Goal: Task Accomplishment & Management: Use online tool/utility

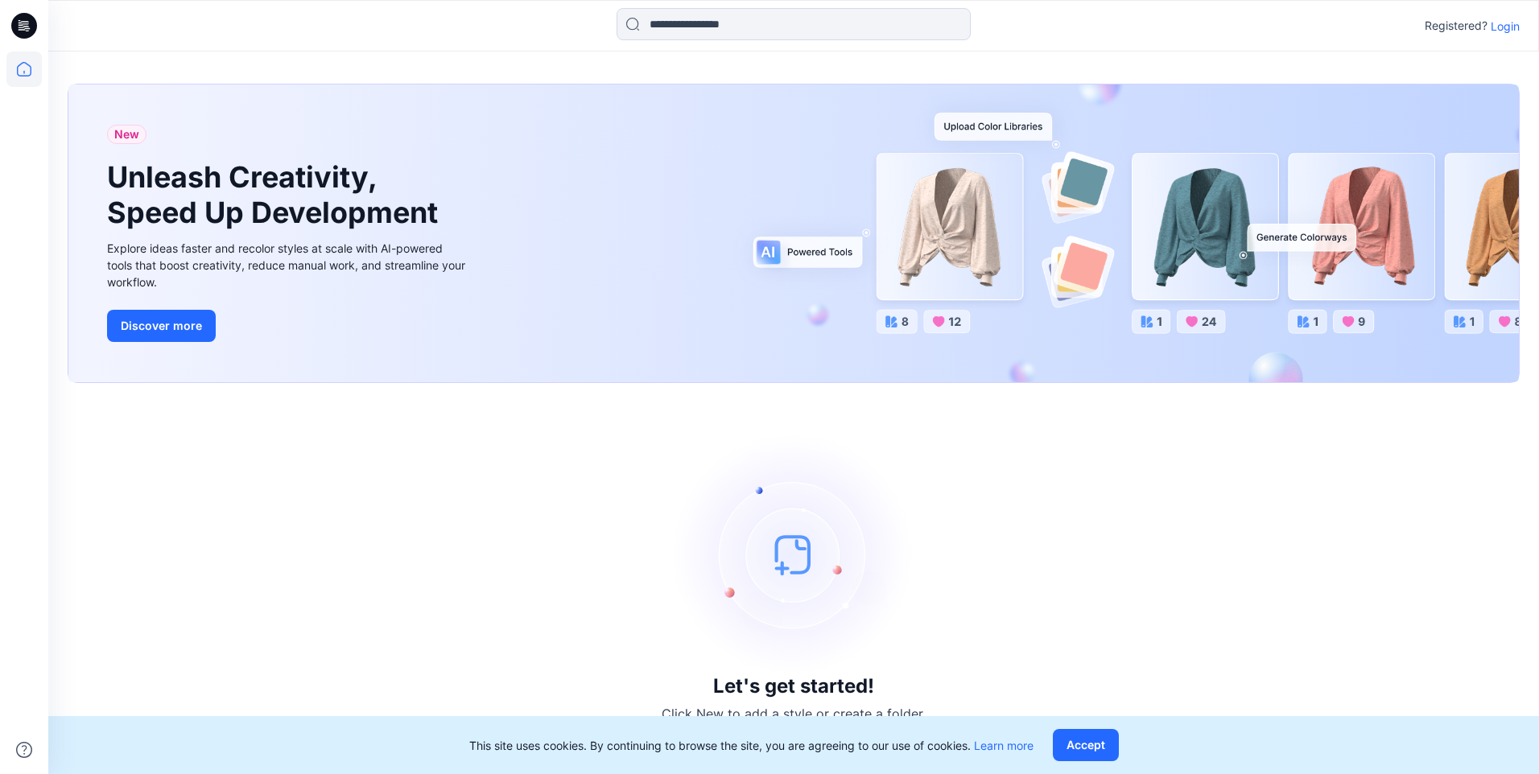
click at [1499, 29] on p "Login" at bounding box center [1504, 26] width 29 height 17
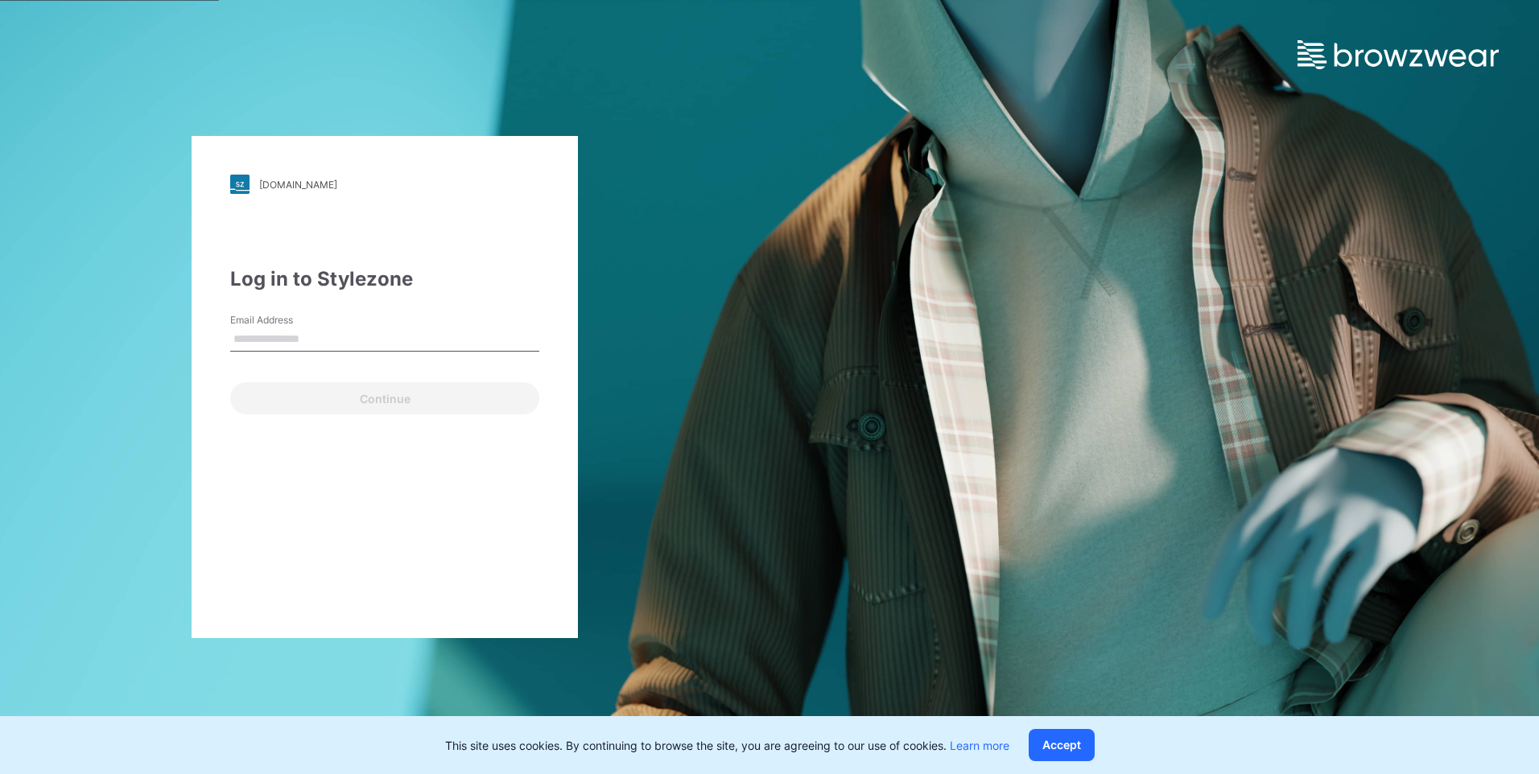
click at [287, 332] on input "Email Address" at bounding box center [384, 340] width 309 height 24
type input "**********"
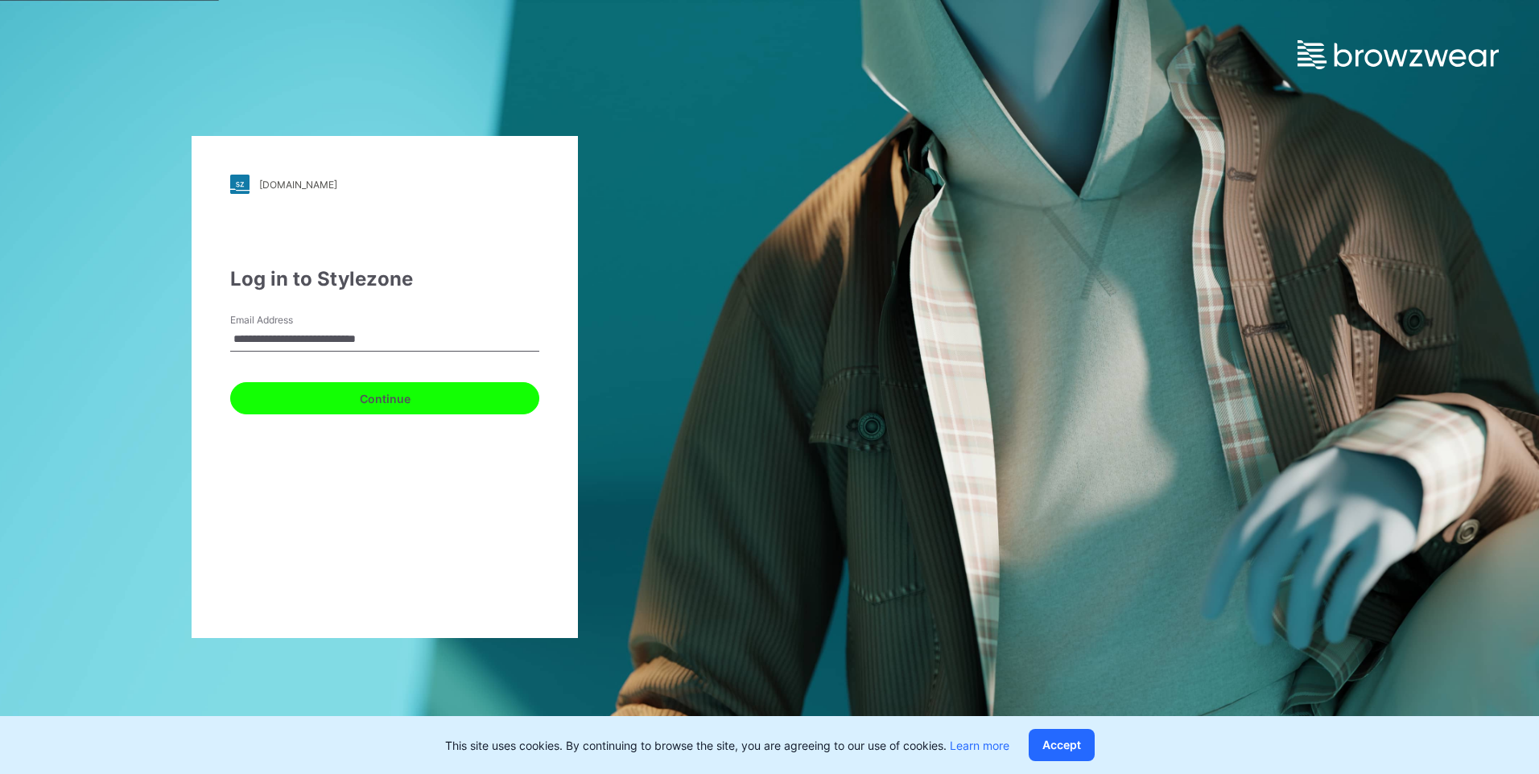
click at [314, 402] on button "Continue" at bounding box center [384, 398] width 309 height 32
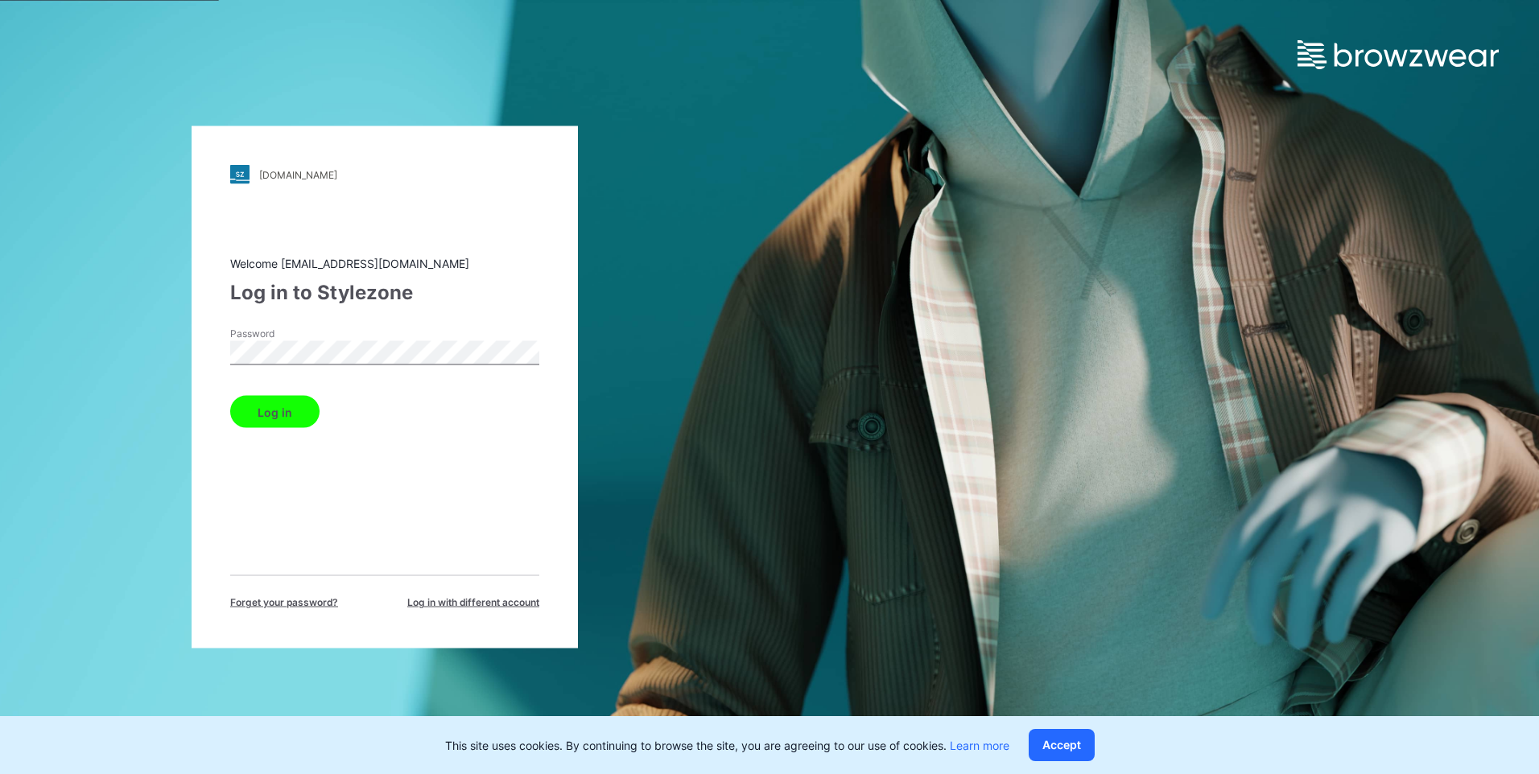
click at [278, 396] on button "Log in" at bounding box center [274, 412] width 89 height 32
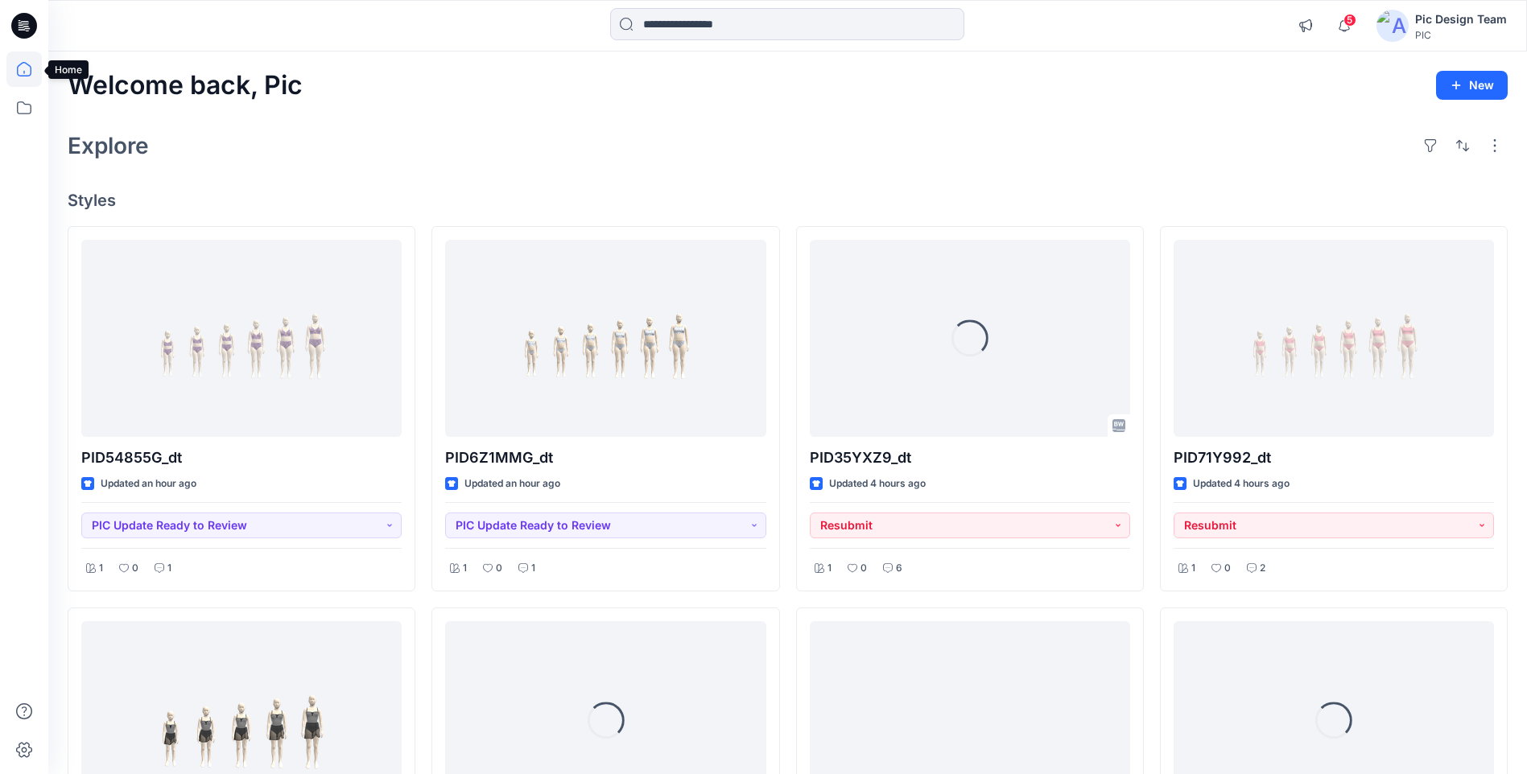
click at [23, 69] on icon at bounding box center [23, 69] width 35 height 35
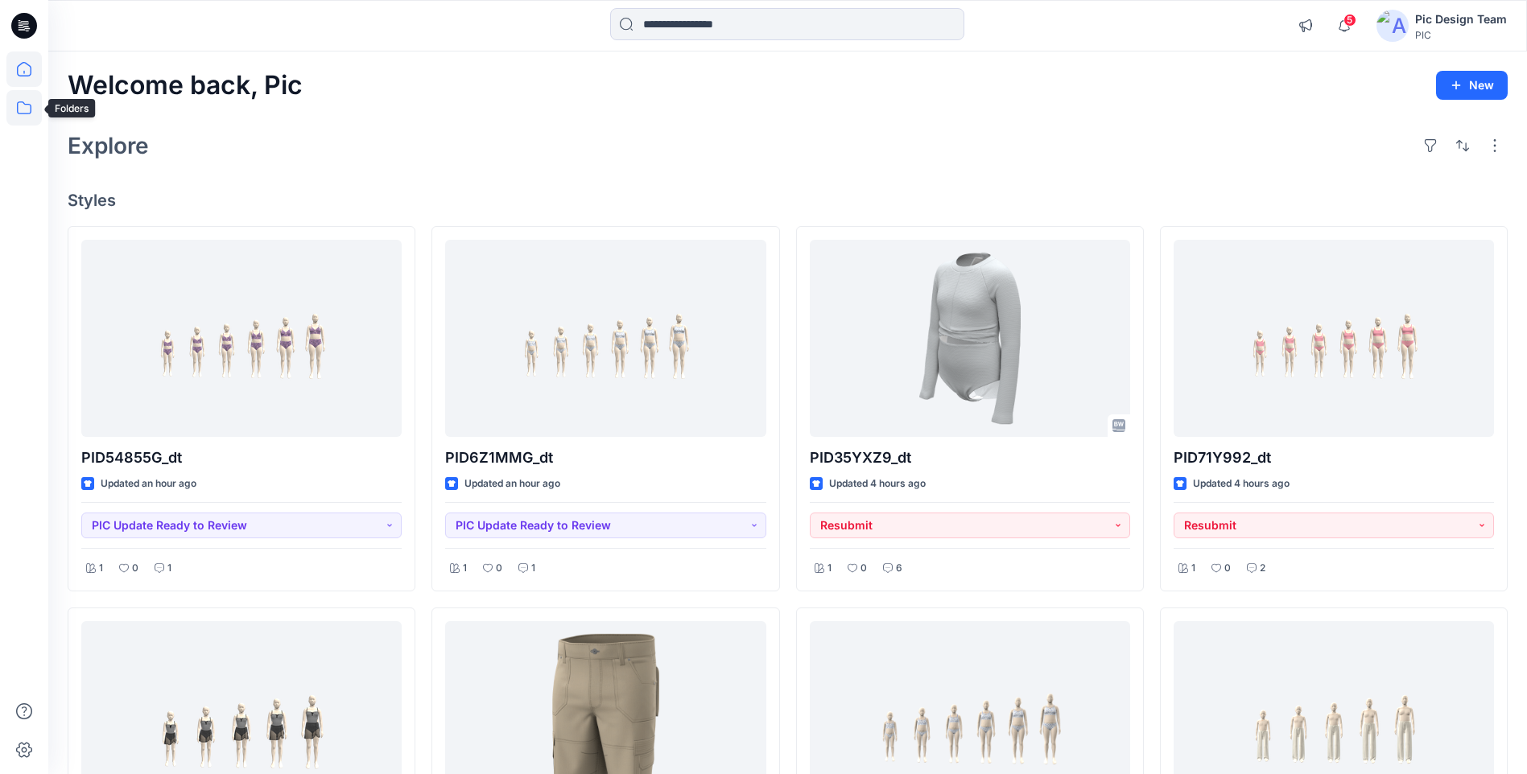
click at [31, 106] on icon at bounding box center [23, 107] width 35 height 35
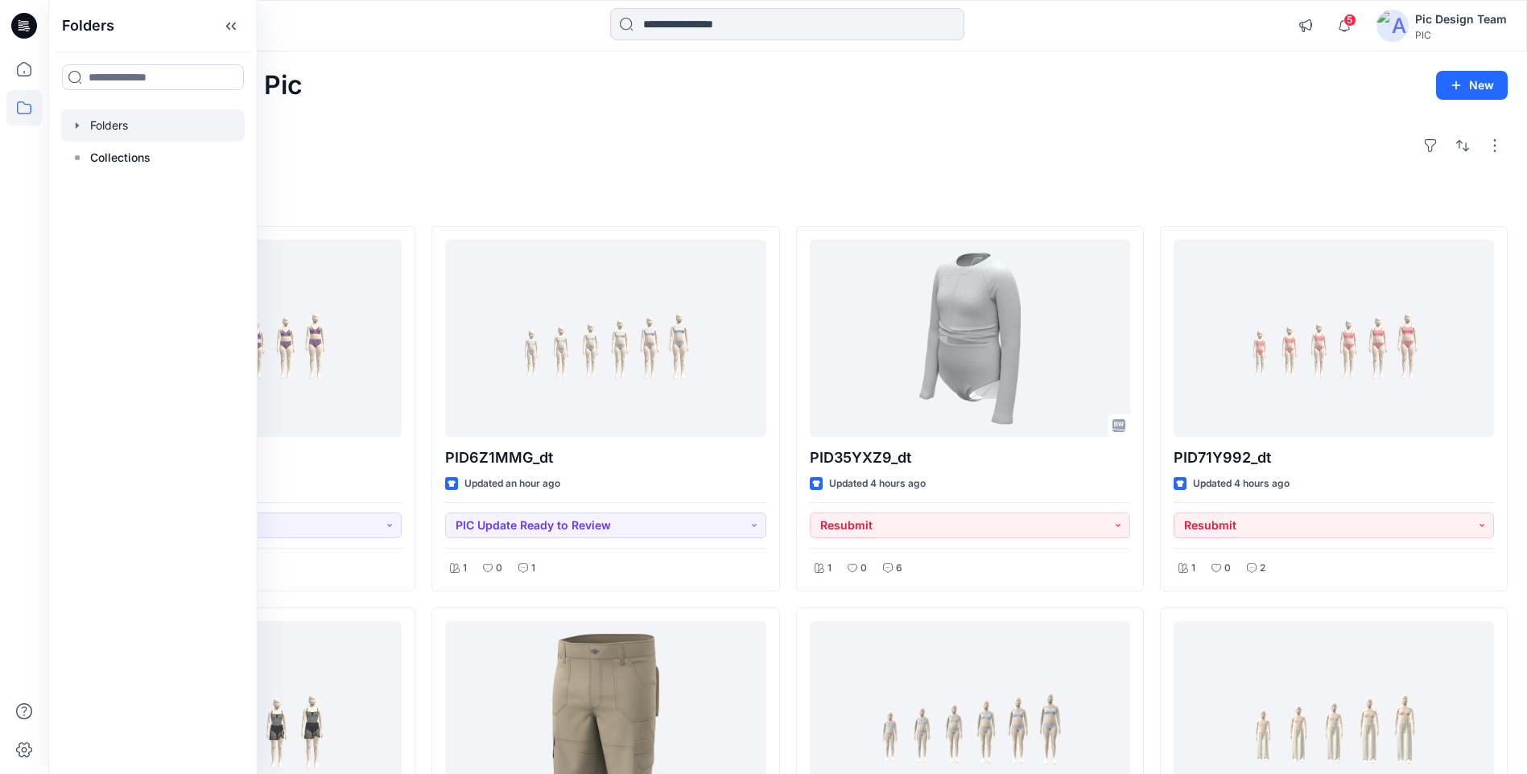
click at [115, 128] on div at bounding box center [152, 125] width 183 height 32
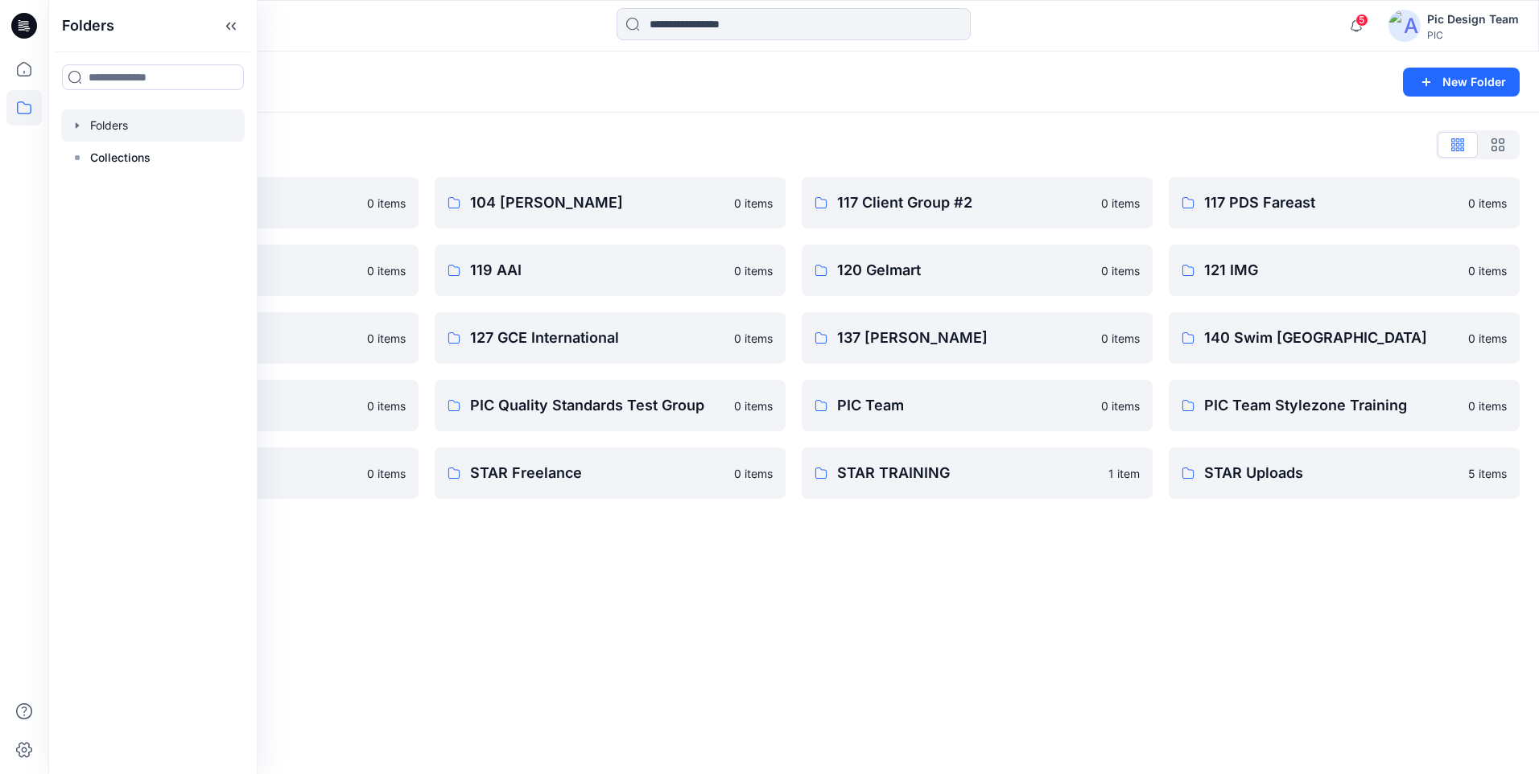
click at [798, 645] on div "Folders New Folder Folders List 103 HIS International 0 items 118 Add Black 0 i…" at bounding box center [793, 413] width 1490 height 723
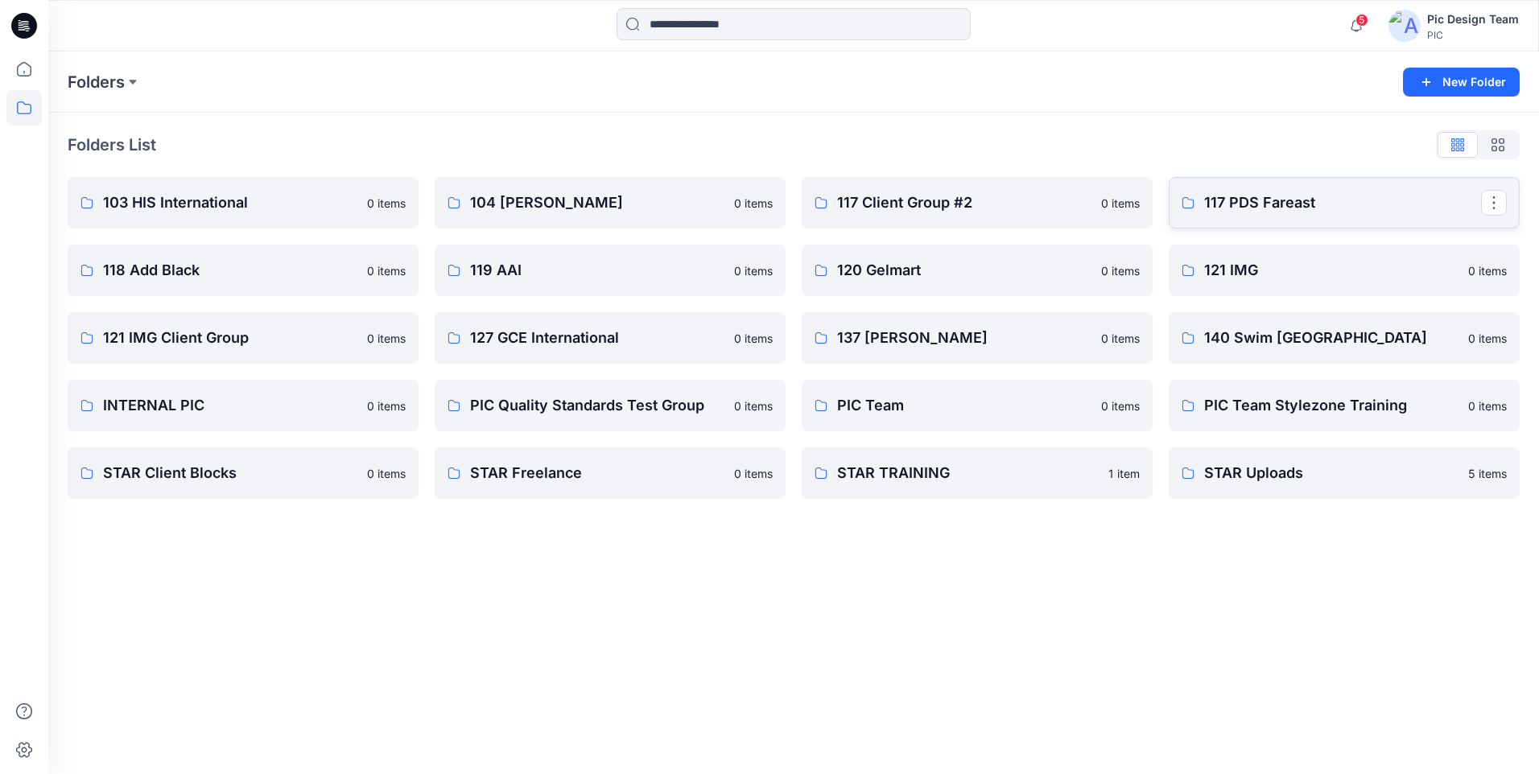
click at [1266, 197] on p "117 PDS Fareast" at bounding box center [1342, 203] width 277 height 23
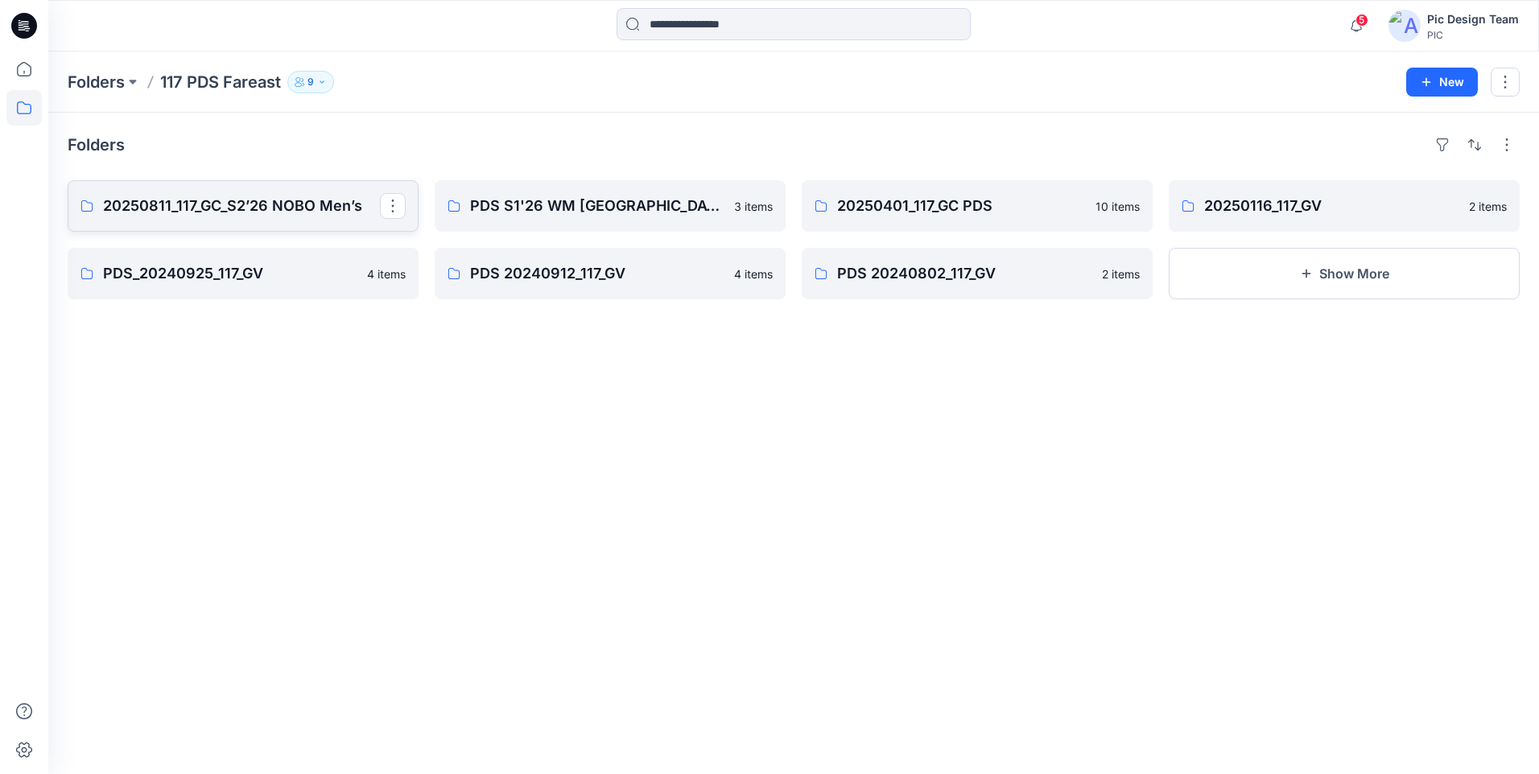
click at [213, 208] on p "20250811_117_GC_S2’26 NOBO Men’s" at bounding box center [241, 206] width 277 height 23
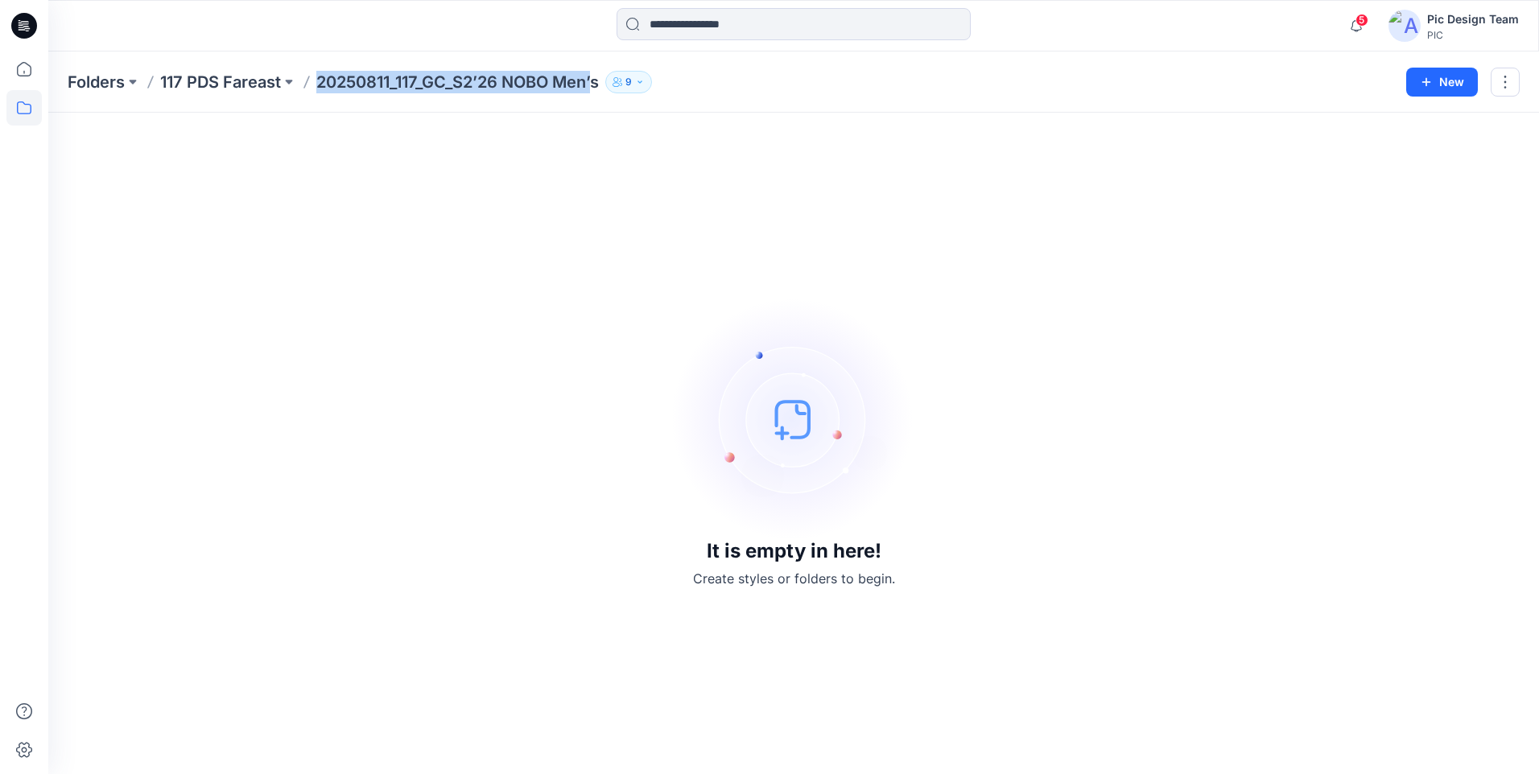
drag, startPoint x: 599, startPoint y: 92, endPoint x: 317, endPoint y: 89, distance: 281.7
click at [317, 89] on p "20250811_117_GC_S2’26 NOBO Men’s" at bounding box center [457, 82] width 282 height 23
copy p "20250811_117_GC_S2’26 NOBO Men’"
click at [100, 86] on p "Folders" at bounding box center [96, 82] width 57 height 23
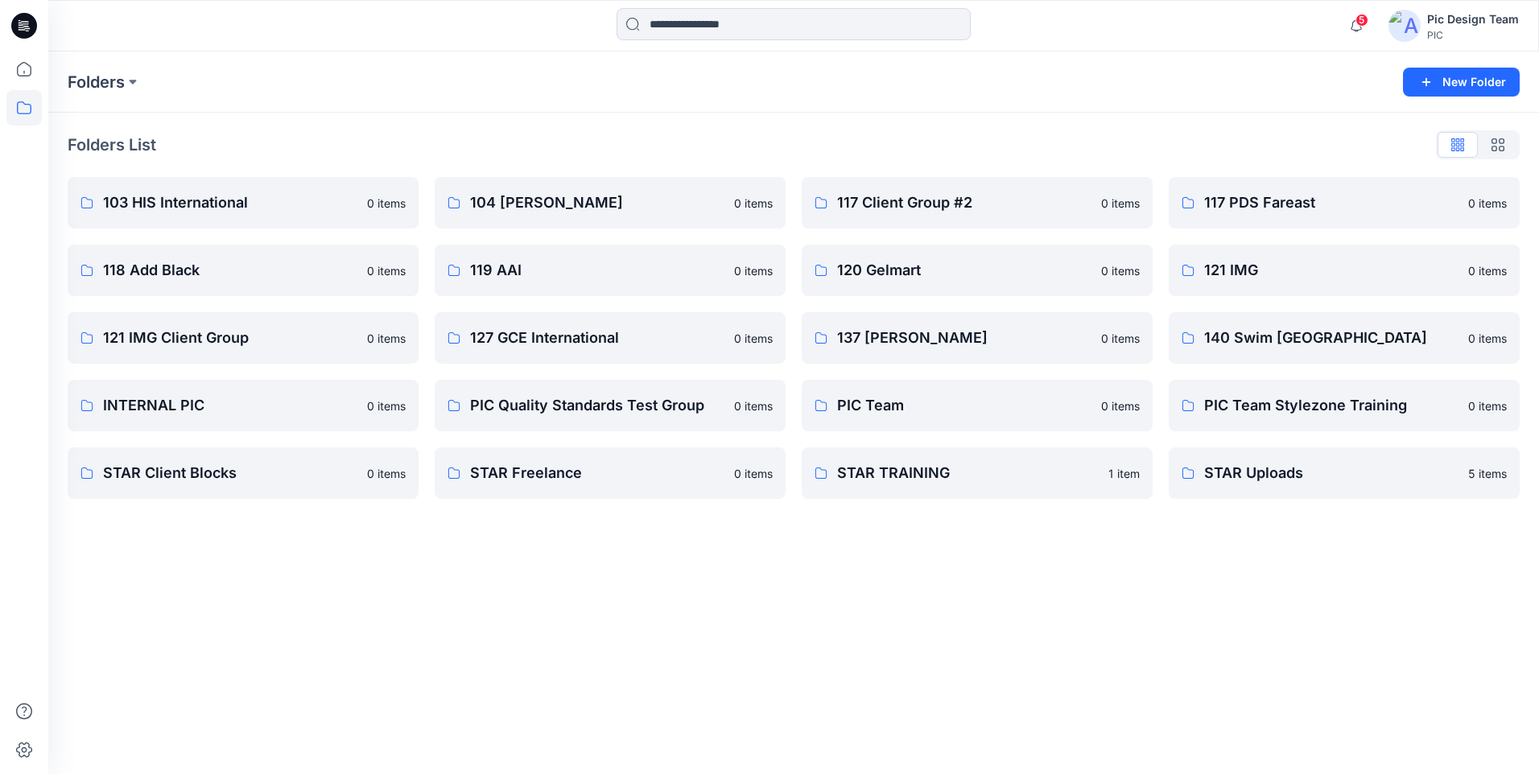
click at [443, 111] on div "Folders New Folder" at bounding box center [793, 82] width 1490 height 61
click at [36, 20] on icon at bounding box center [24, 26] width 26 height 52
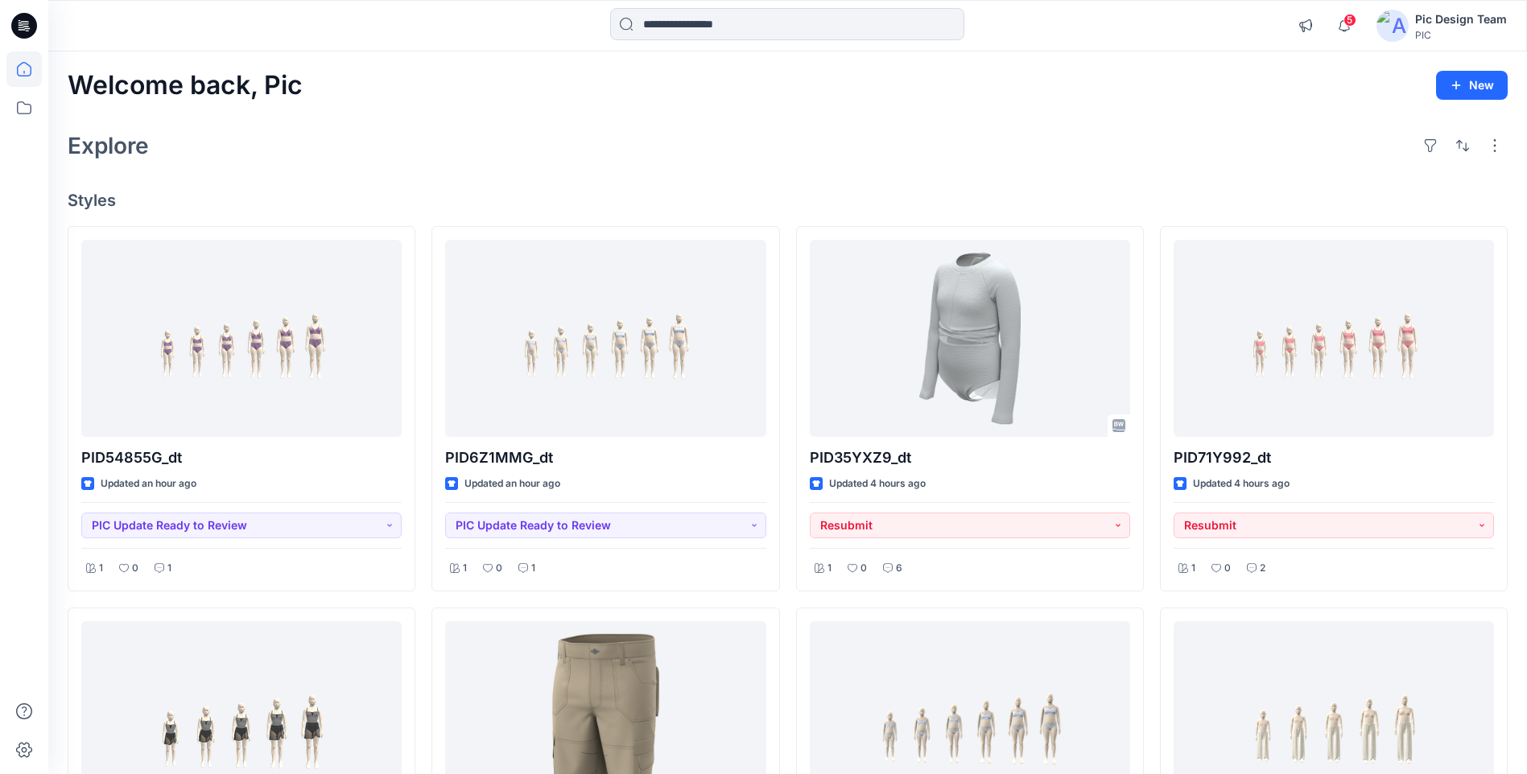
click at [1416, 35] on div "Pic Design Team PIC" at bounding box center [1441, 26] width 130 height 32
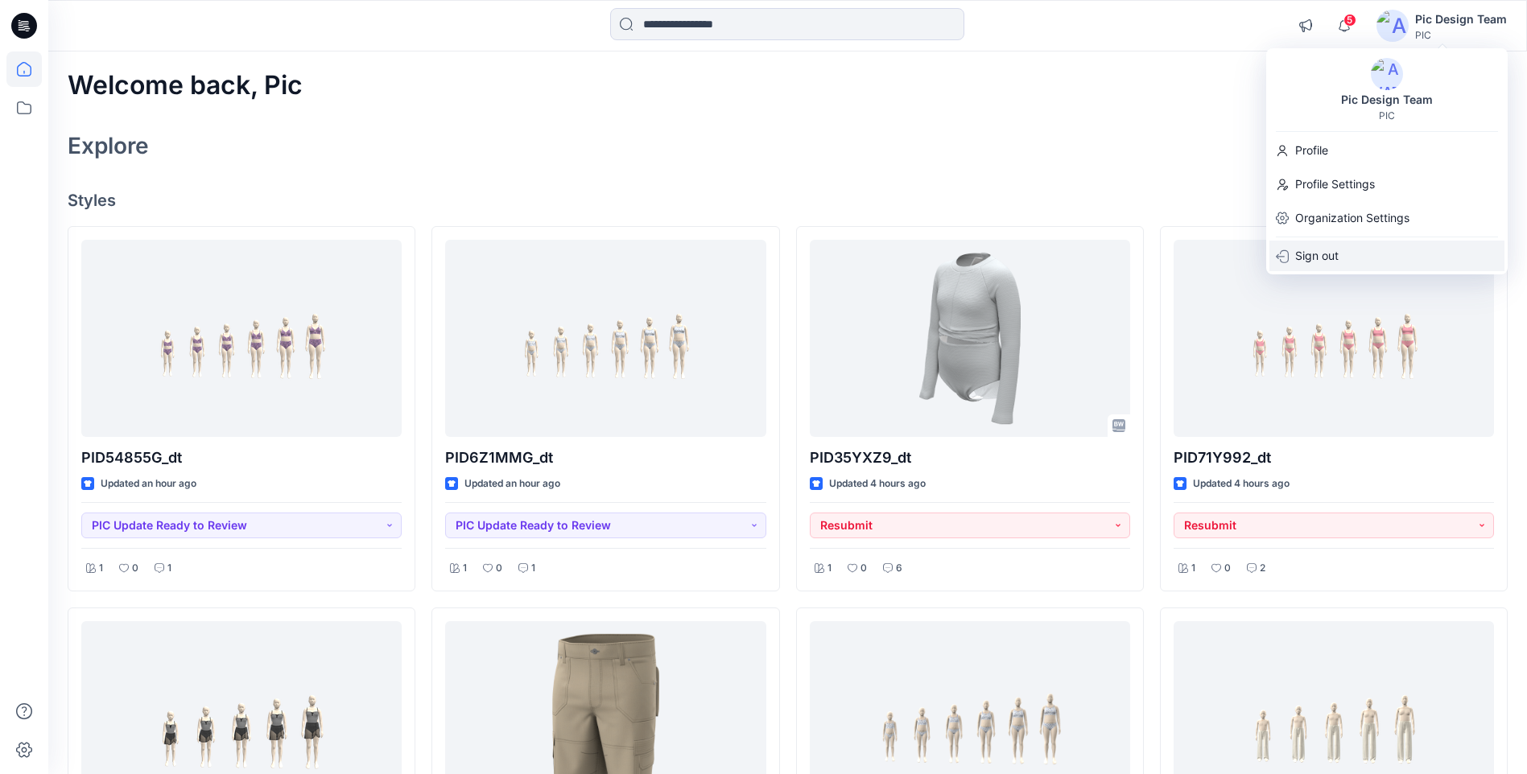
click at [1321, 260] on p "Sign out" at bounding box center [1316, 256] width 43 height 31
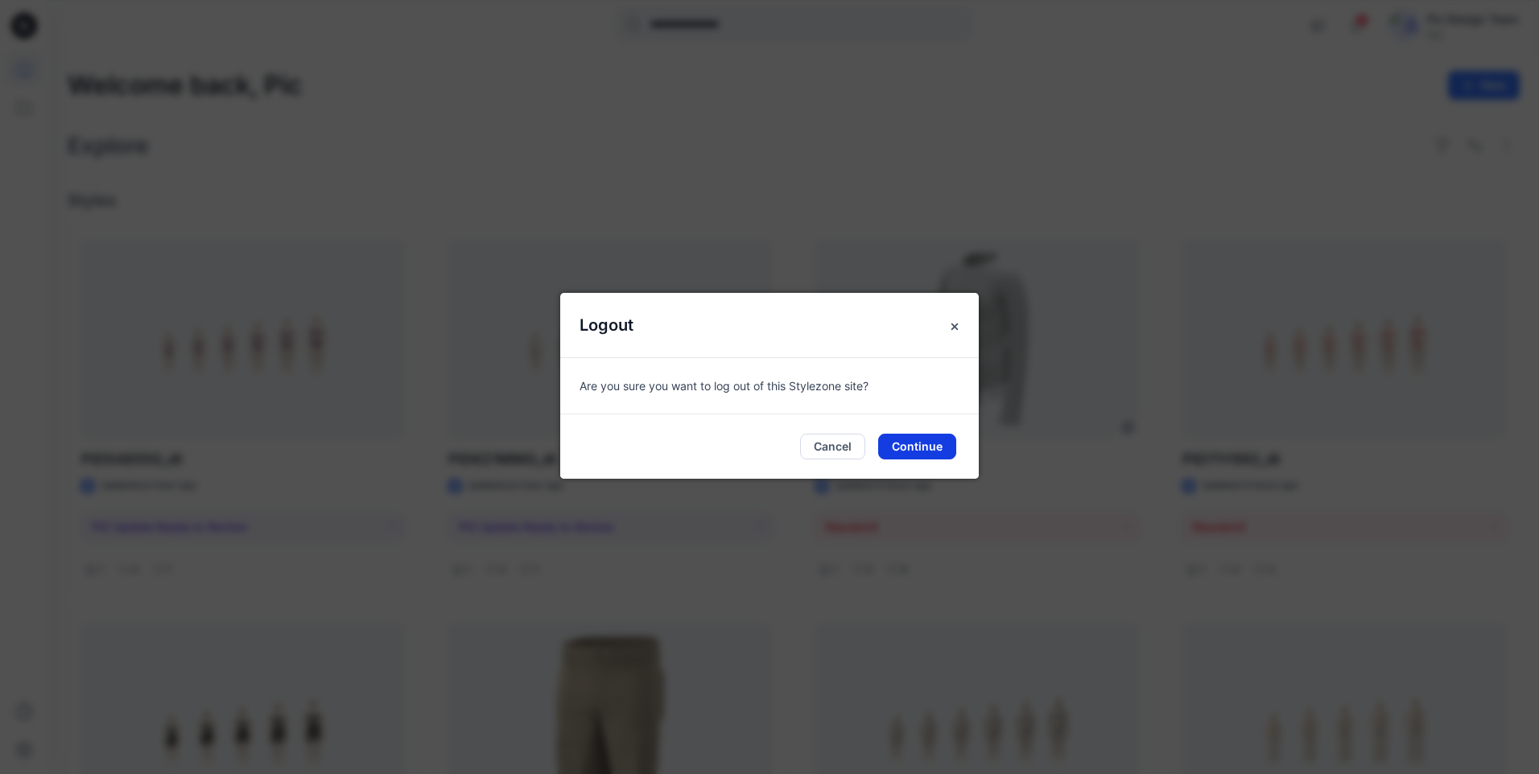
click at [938, 442] on button "Continue" at bounding box center [917, 447] width 78 height 26
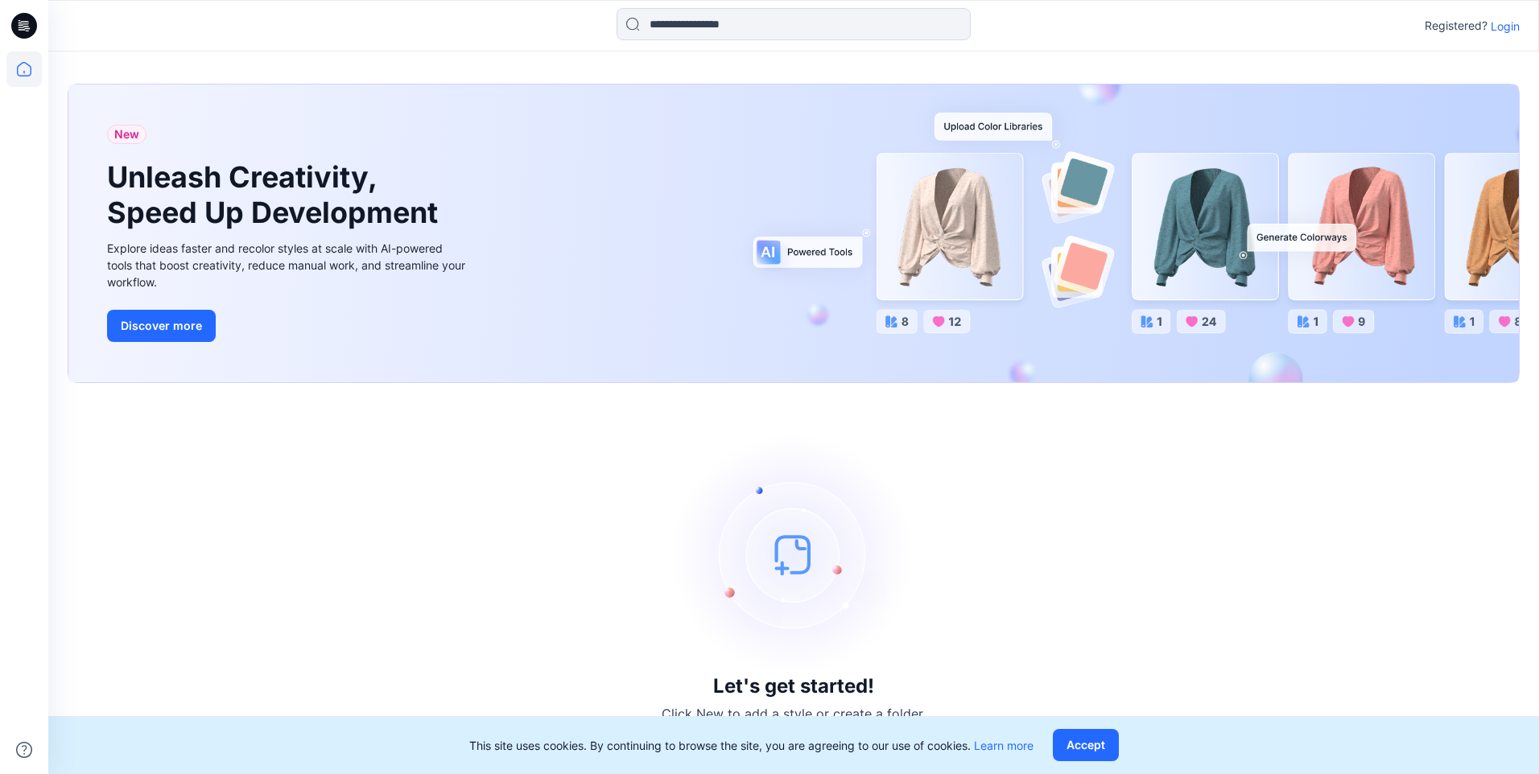
click at [1510, 27] on p "Login" at bounding box center [1504, 26] width 29 height 17
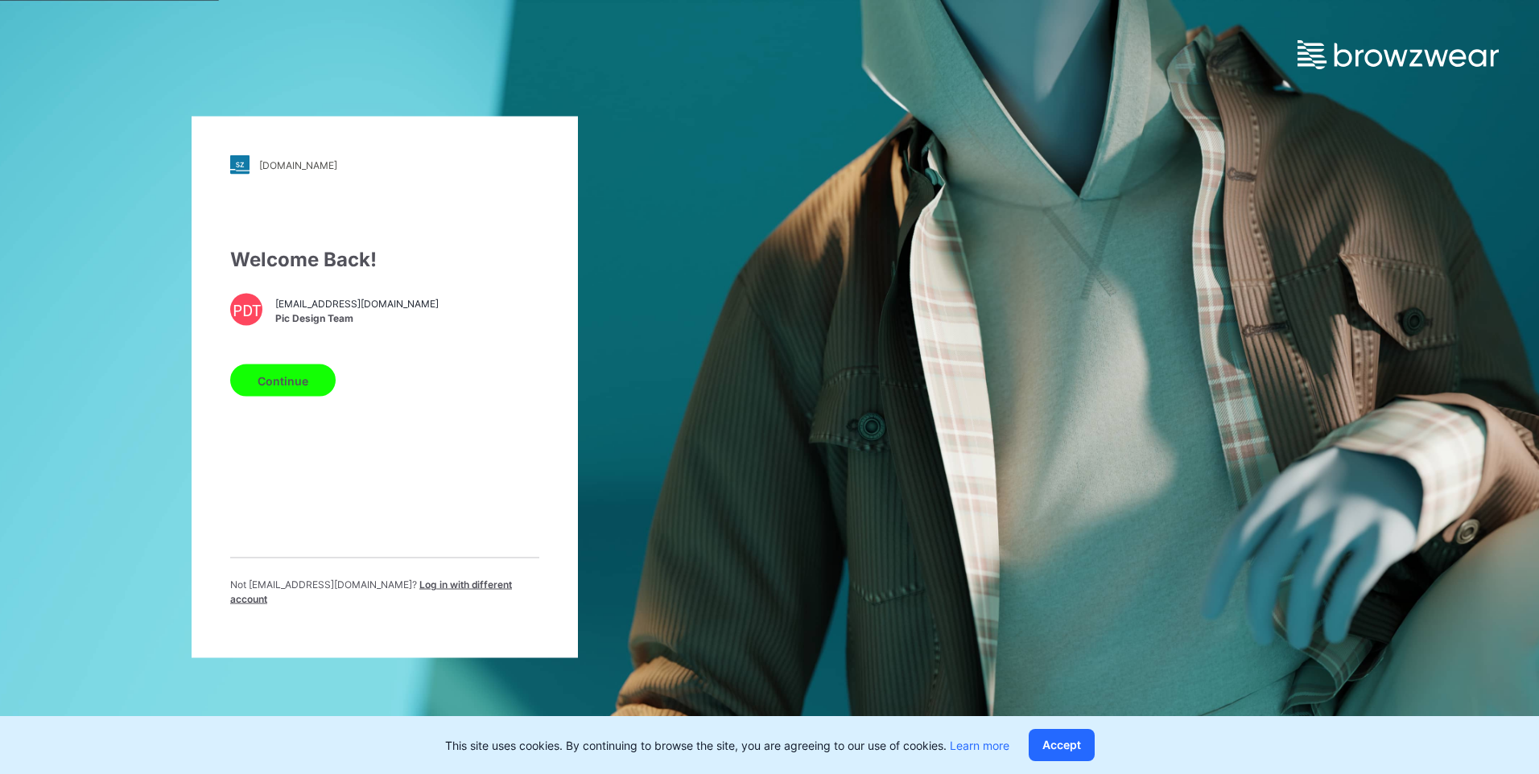
click at [305, 381] on button "Continue" at bounding box center [282, 381] width 105 height 32
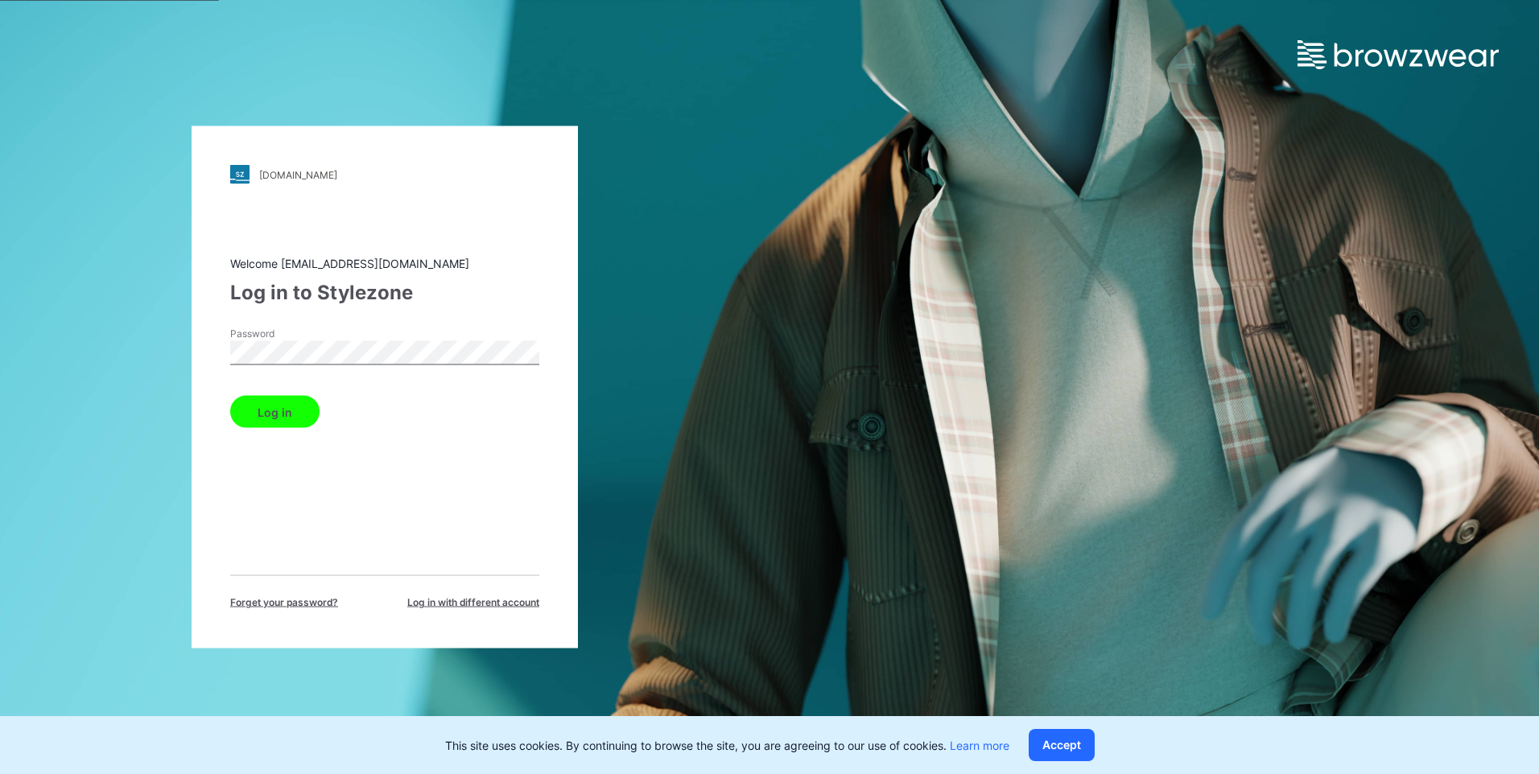
click at [215, 354] on div "pic.stylezone.com Loading... Welcome design@parallel-innovation.com Log in to S…" at bounding box center [385, 387] width 386 height 522
click at [285, 404] on button "Log in" at bounding box center [274, 412] width 89 height 32
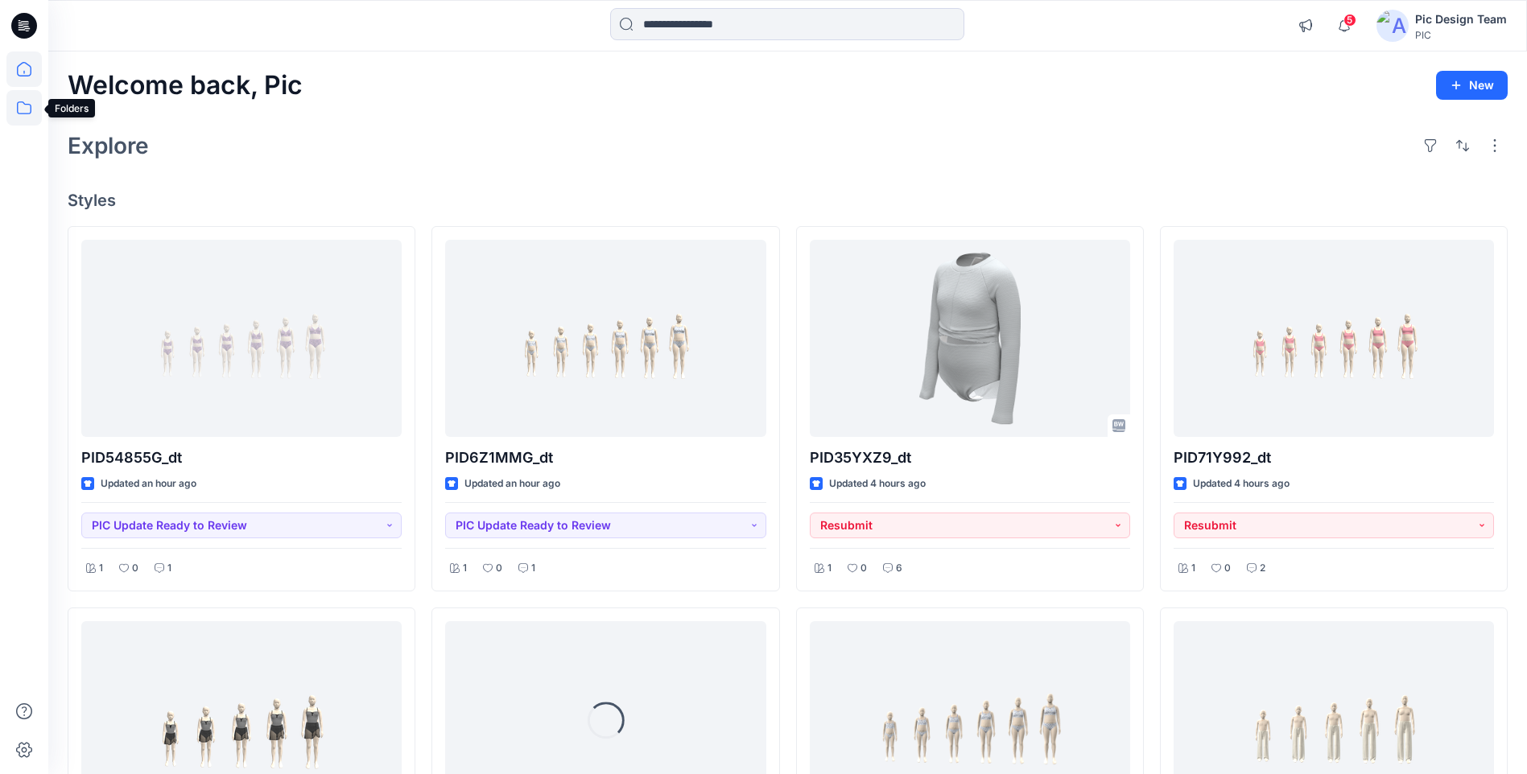
click at [21, 113] on icon at bounding box center [23, 107] width 35 height 35
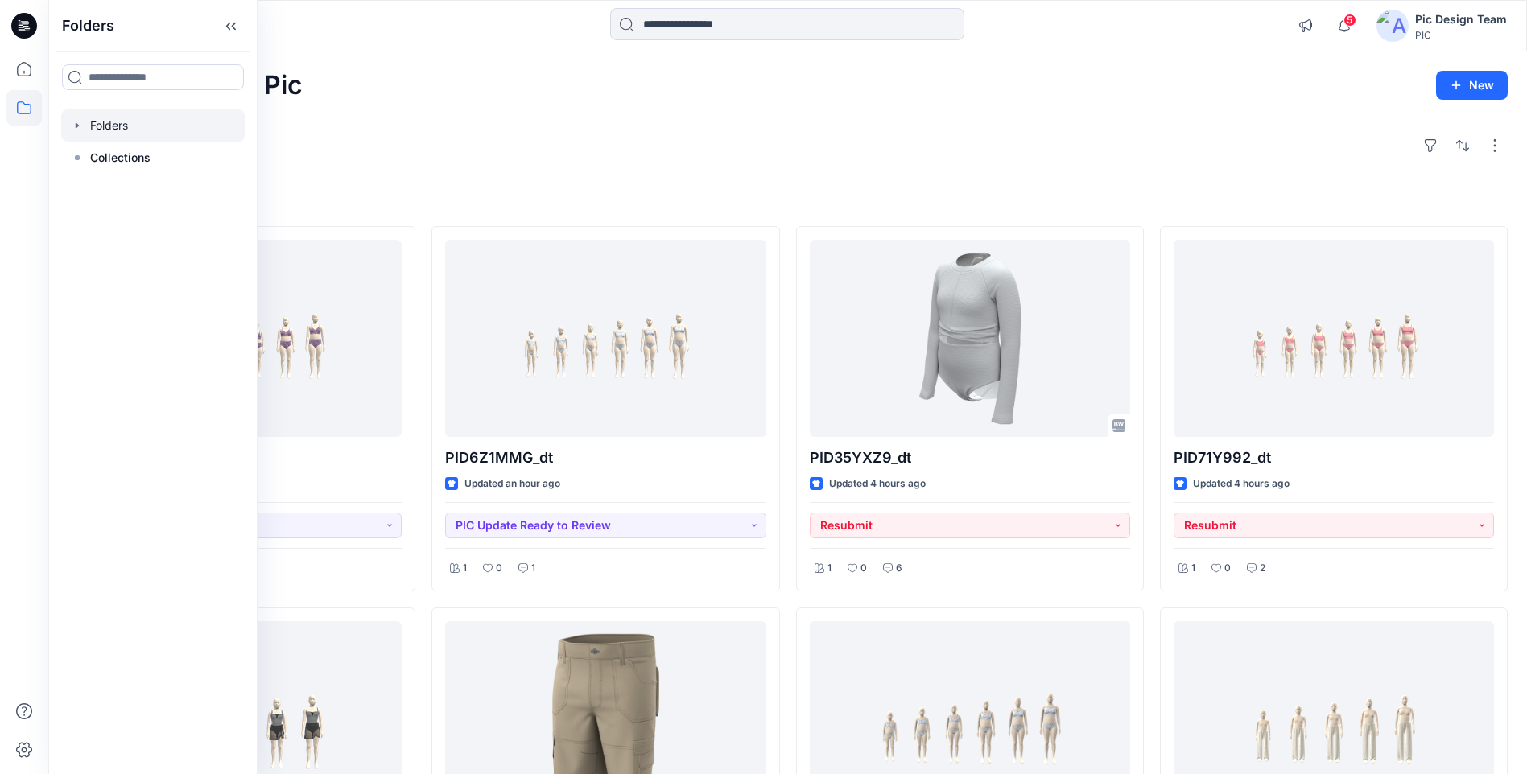
click at [171, 133] on div at bounding box center [152, 125] width 183 height 32
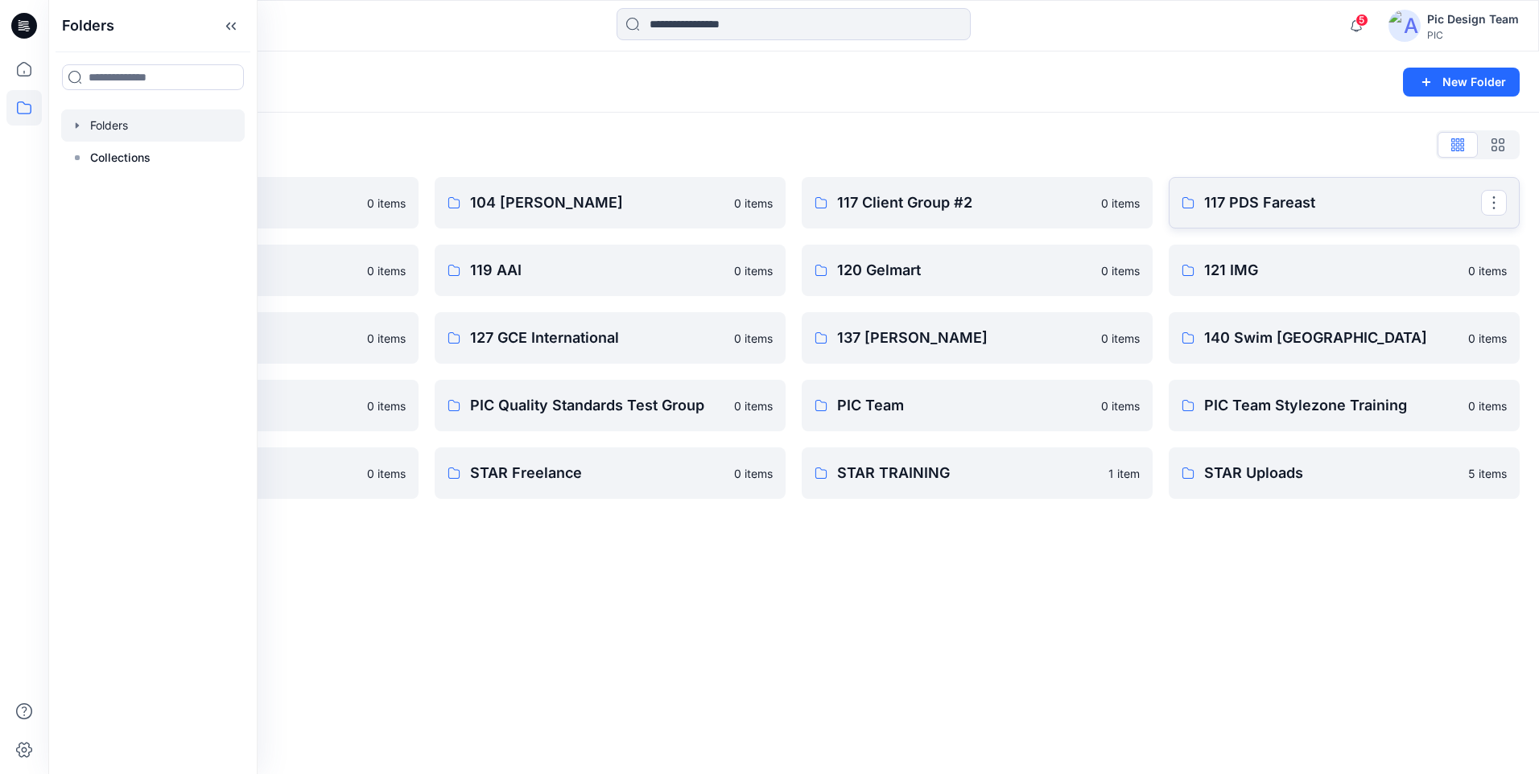
click at [1305, 207] on p "117 PDS Fareast" at bounding box center [1342, 203] width 277 height 23
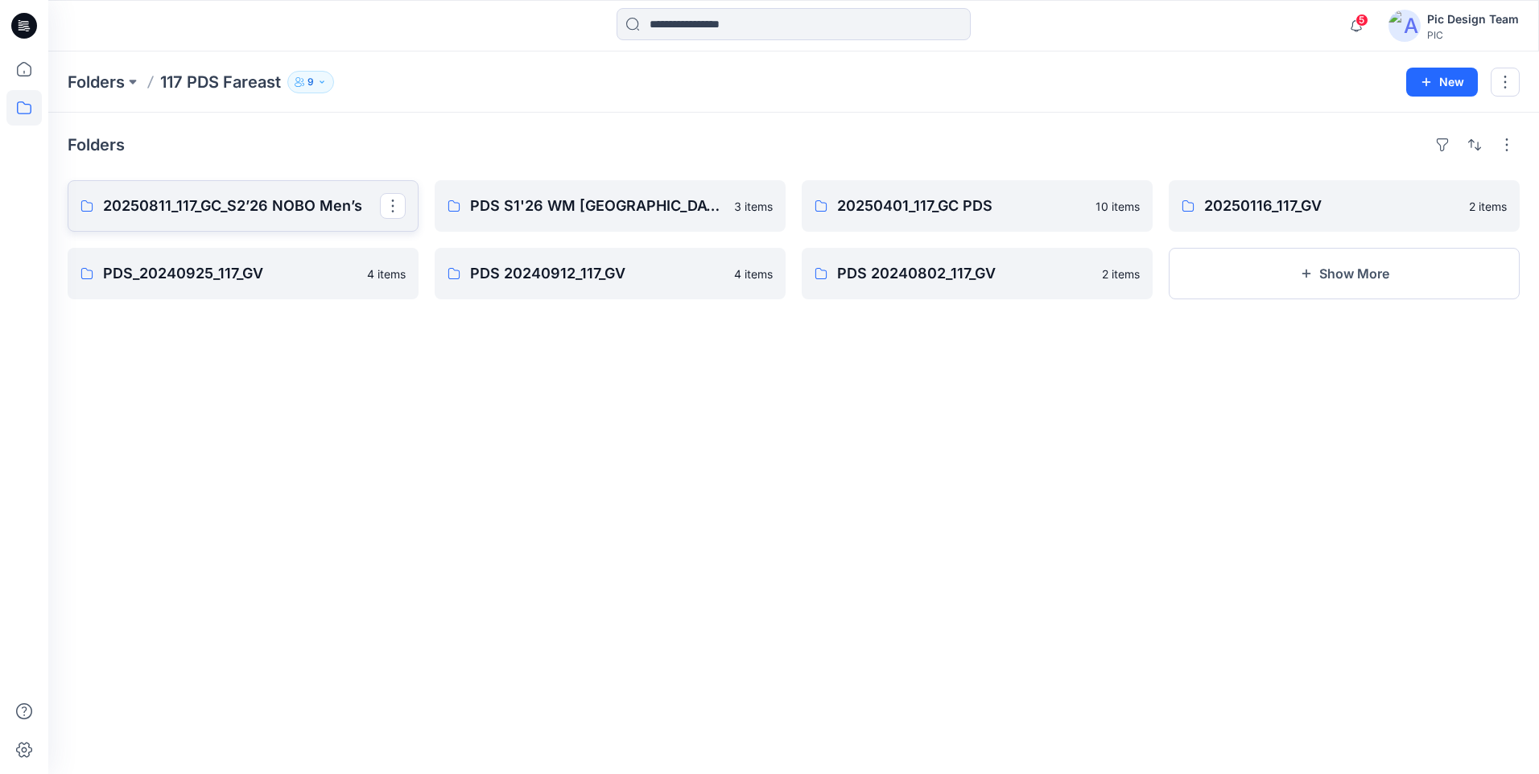
click at [307, 204] on p "20250811_117_GC_S2’26 NOBO Men’s" at bounding box center [241, 206] width 277 height 23
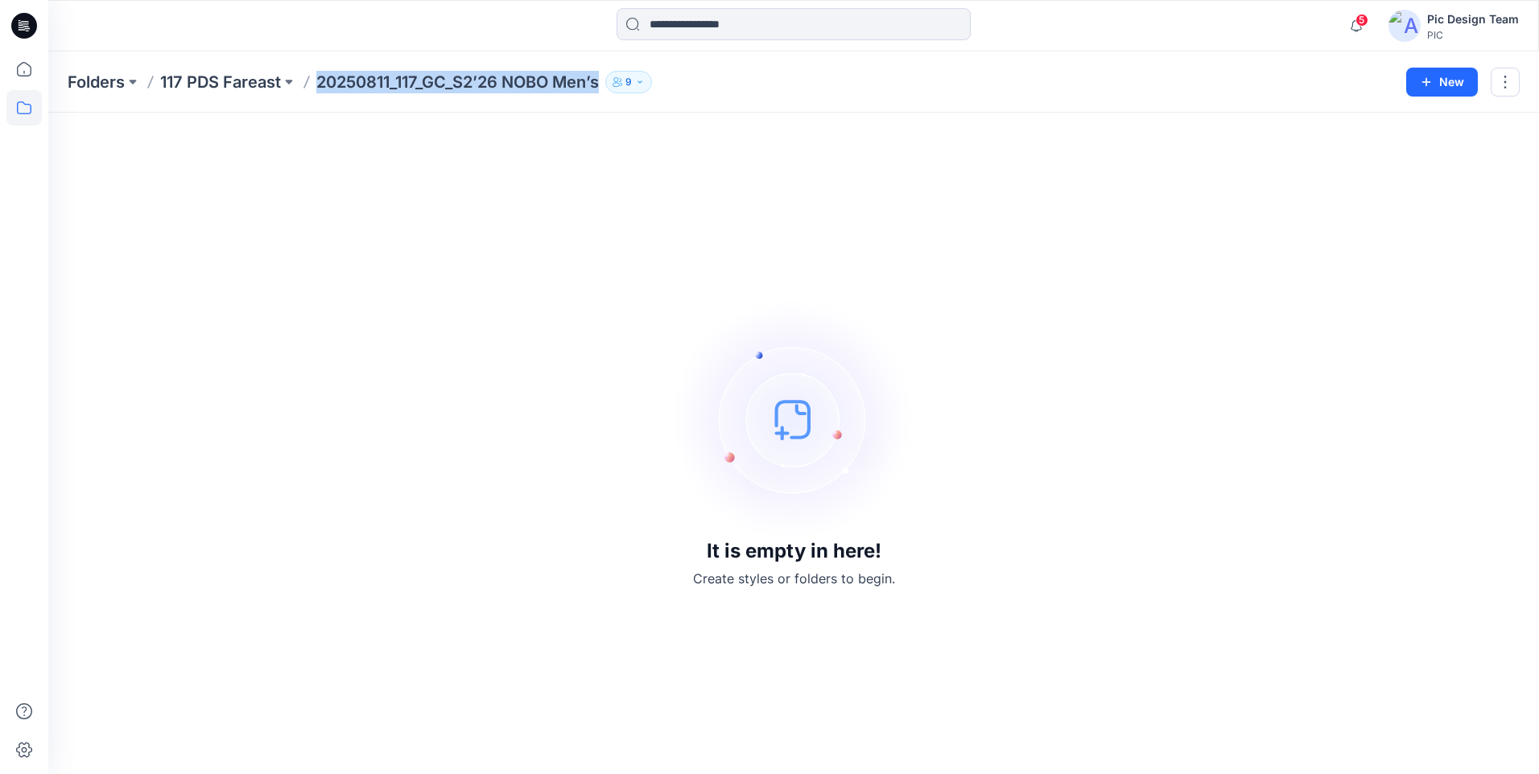
drag, startPoint x: 602, startPoint y: 82, endPoint x: 321, endPoint y: 93, distance: 281.1
click at [321, 93] on div "Folders 117 PDS Fareast 20250811_117_GC_S2’26 NOBO Men’s 9 New" at bounding box center [793, 82] width 1490 height 61
copy p "20250811_117_GC_S2’26 NOBO Men’s"
click at [28, 73] on icon at bounding box center [23, 69] width 35 height 35
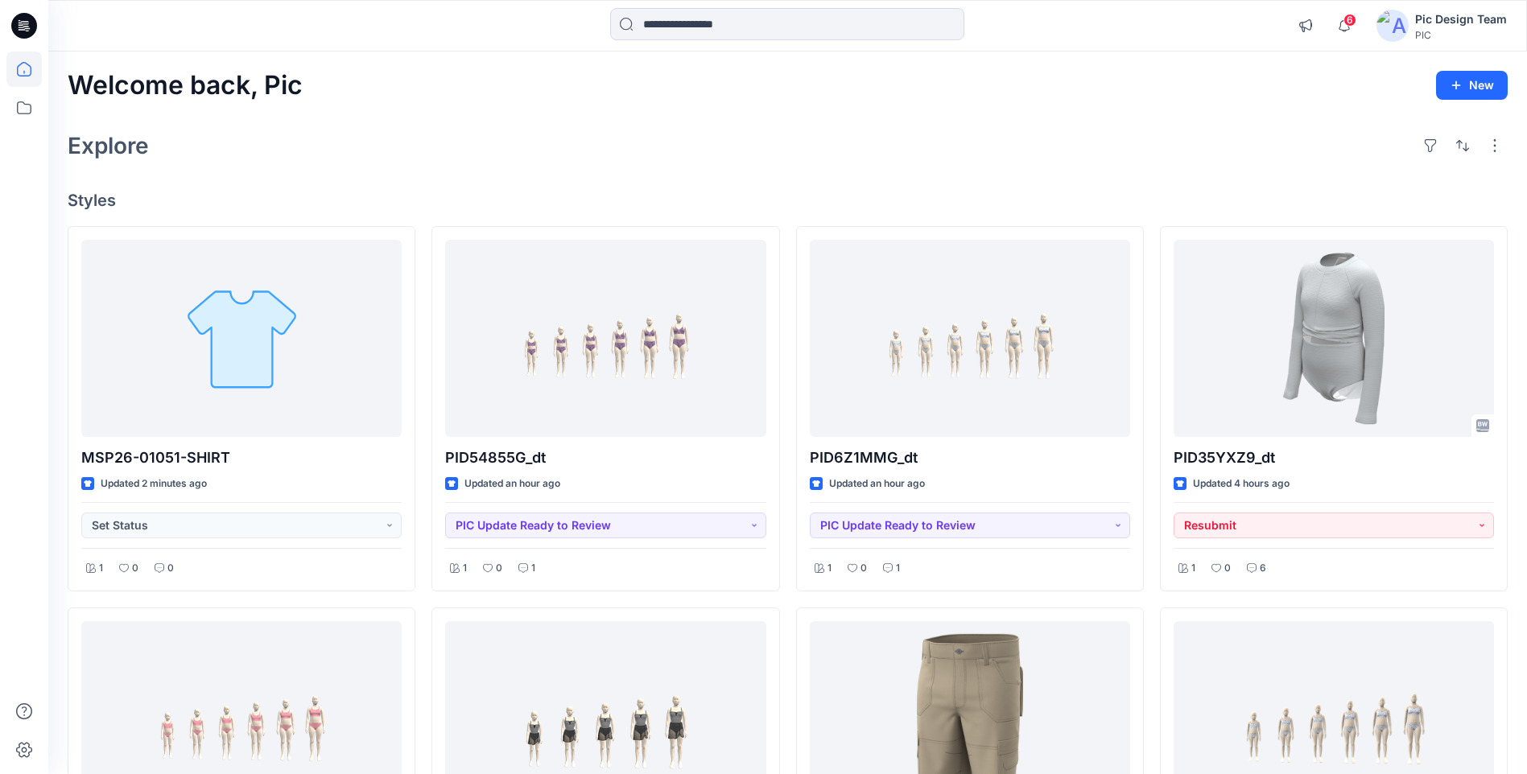
drag, startPoint x: 432, startPoint y: 126, endPoint x: 430, endPoint y: 137, distance: 11.5
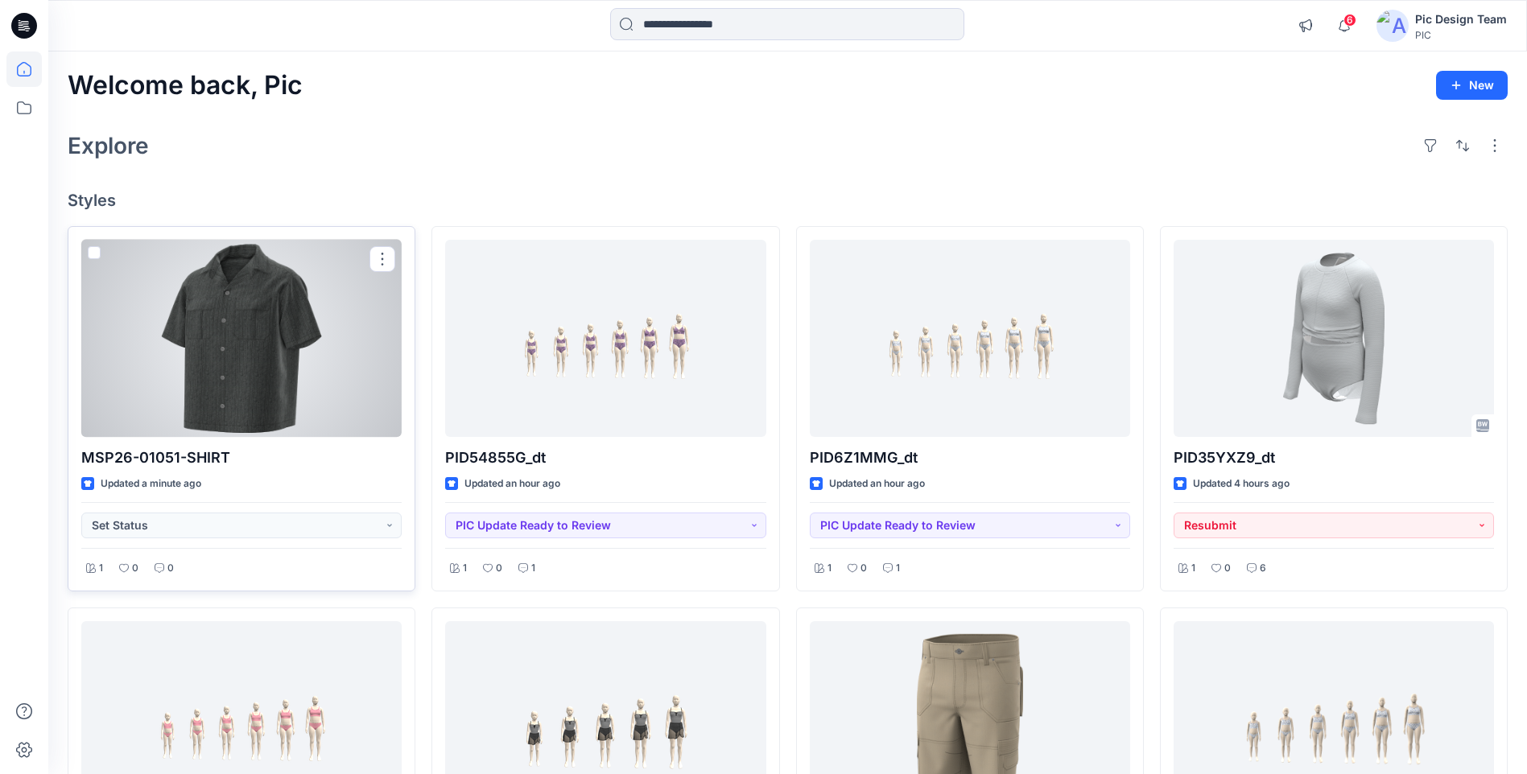
click at [276, 321] on div at bounding box center [241, 338] width 320 height 197
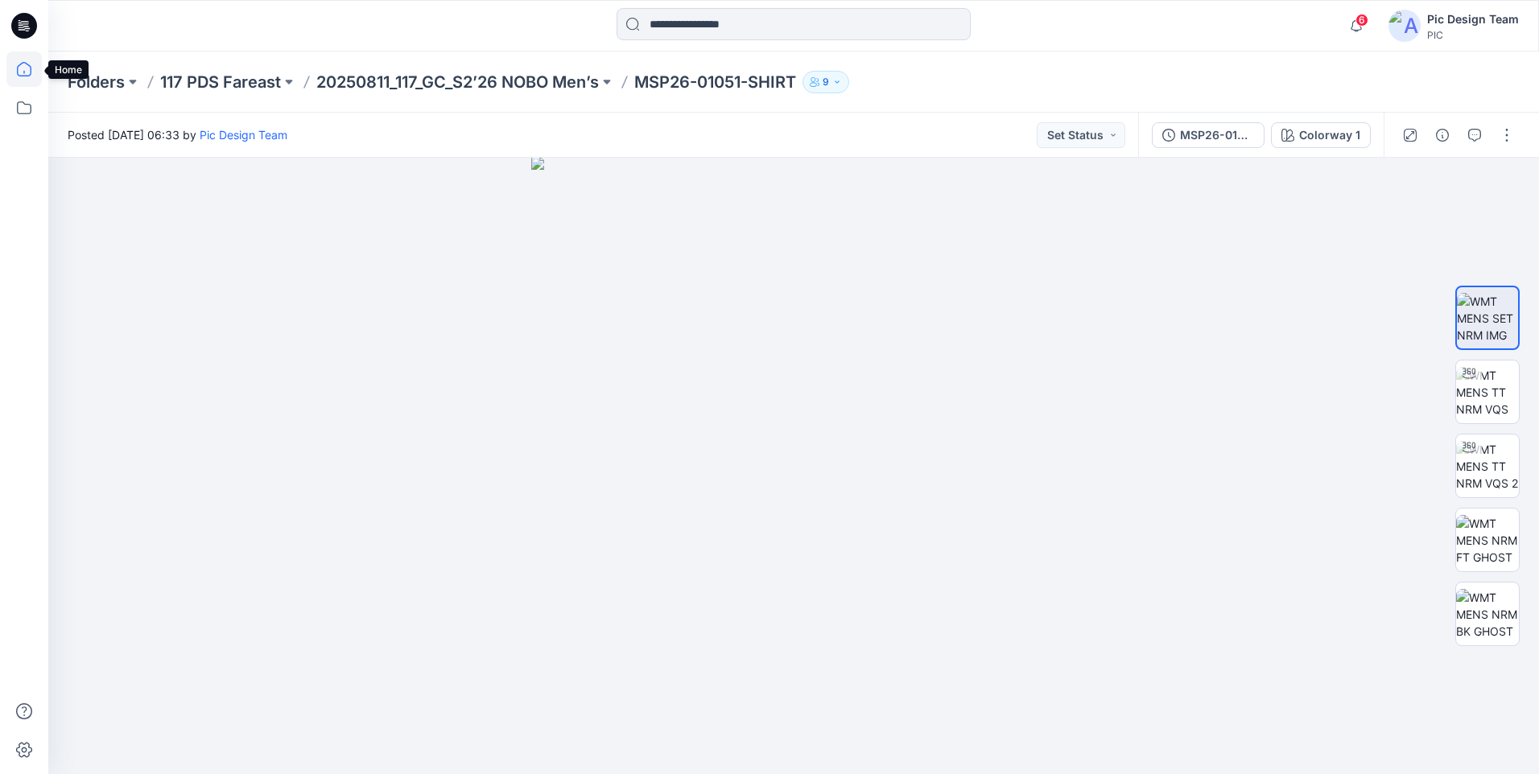
click at [27, 70] on icon at bounding box center [23, 69] width 35 height 35
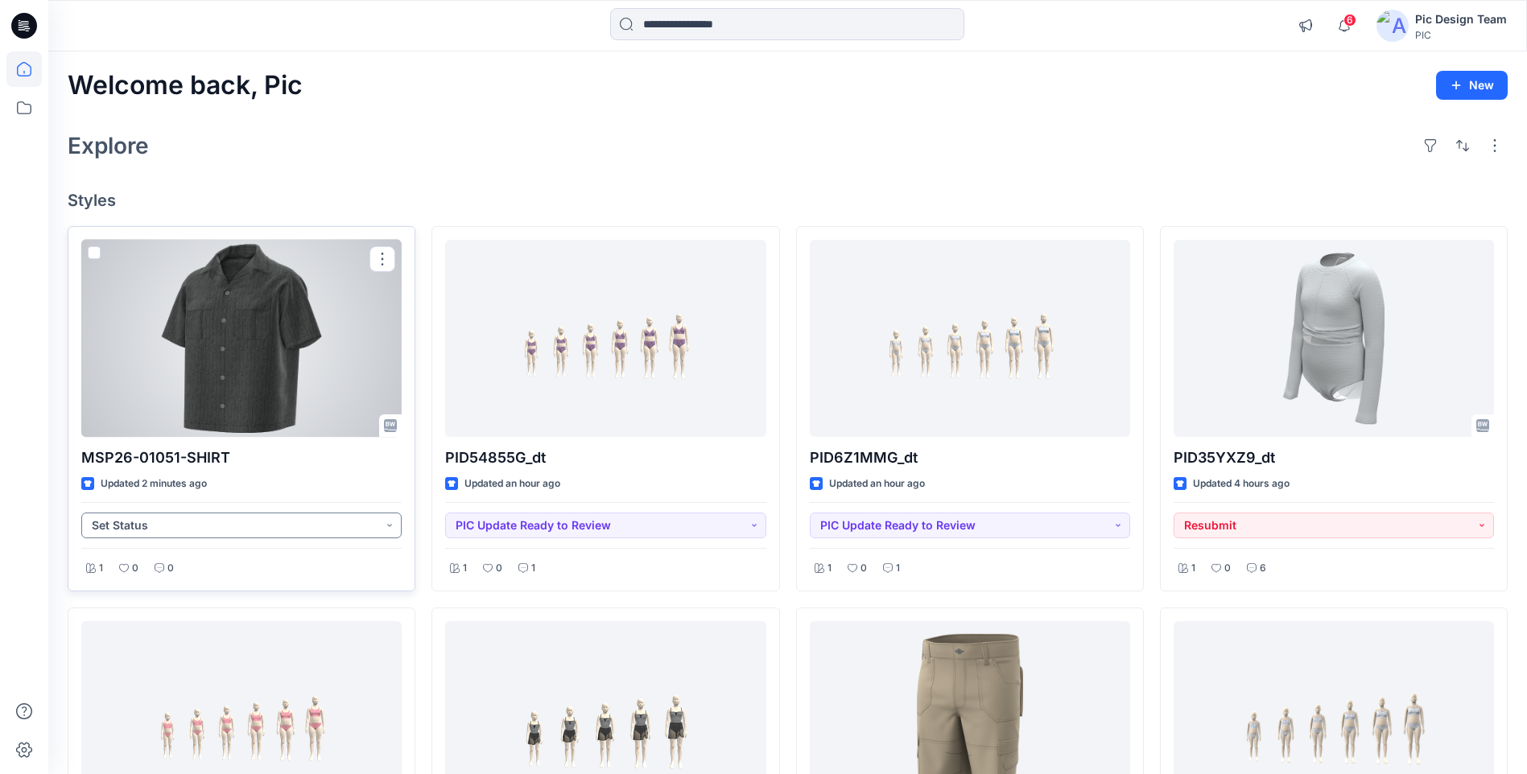
click at [385, 528] on button "Set Status" at bounding box center [241, 526] width 320 height 26
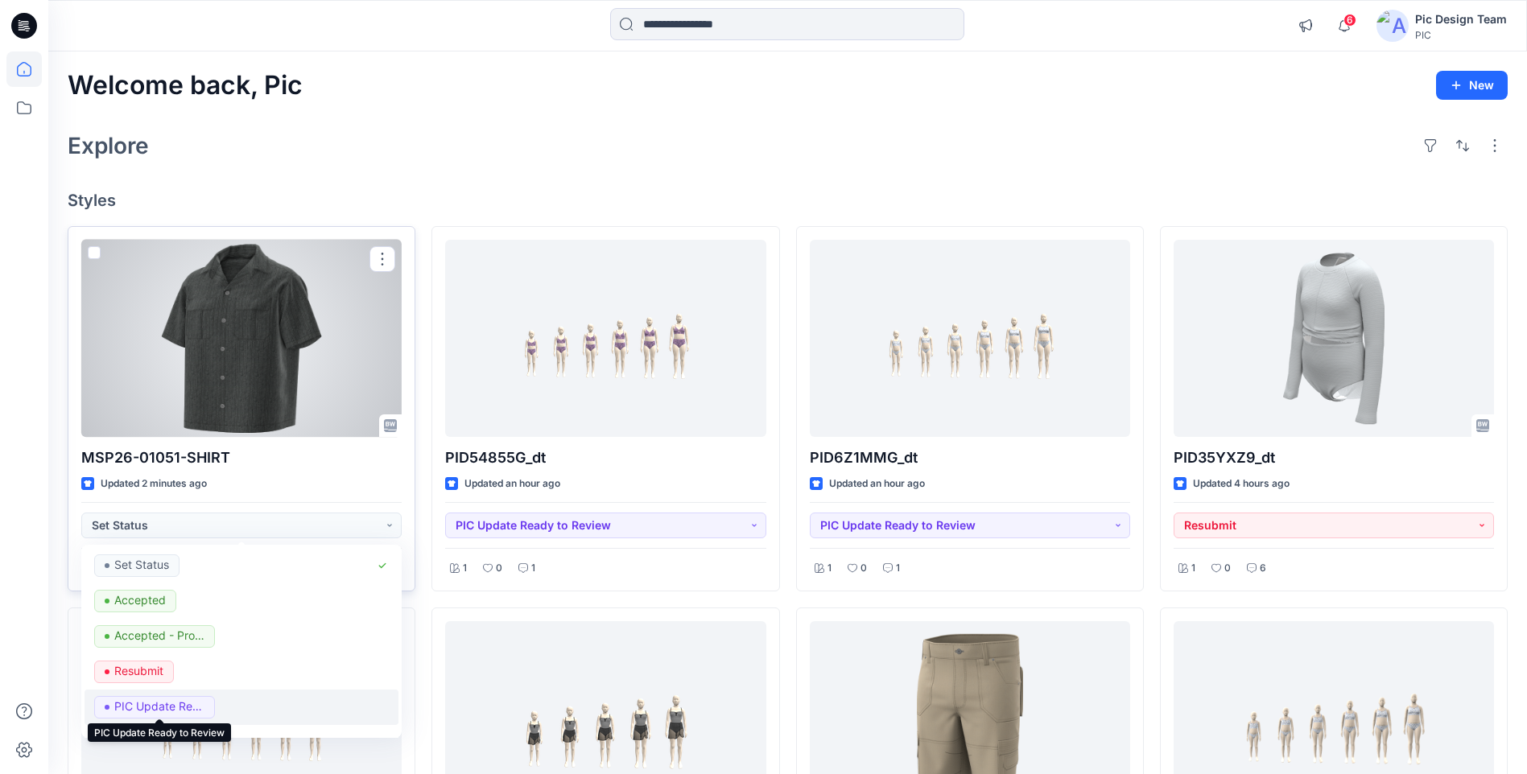
click at [184, 710] on p "PIC Update Ready to Review" at bounding box center [159, 706] width 90 height 21
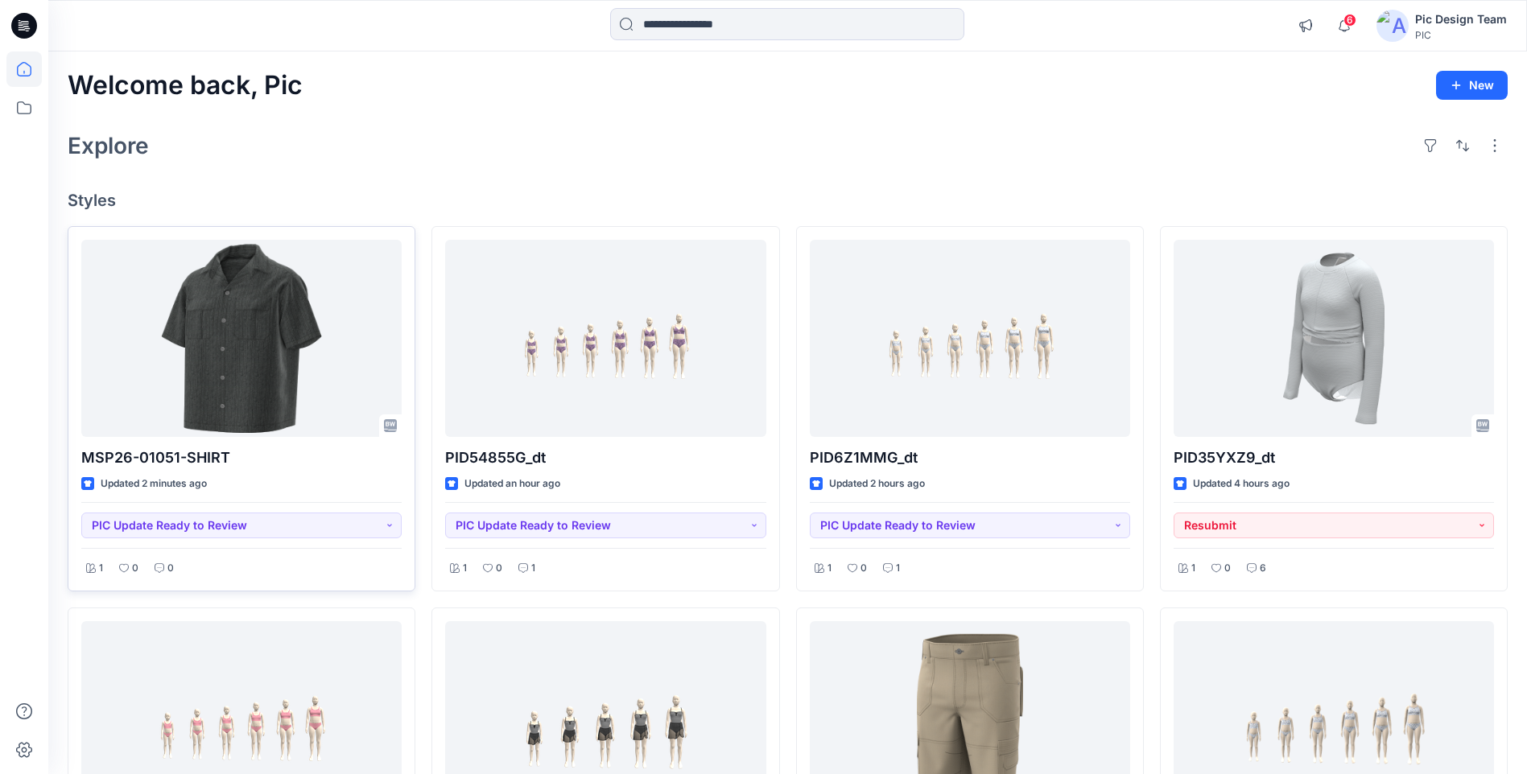
click at [361, 134] on div "Explore" at bounding box center [788, 145] width 1440 height 39
